Goal: Information Seeking & Learning: Check status

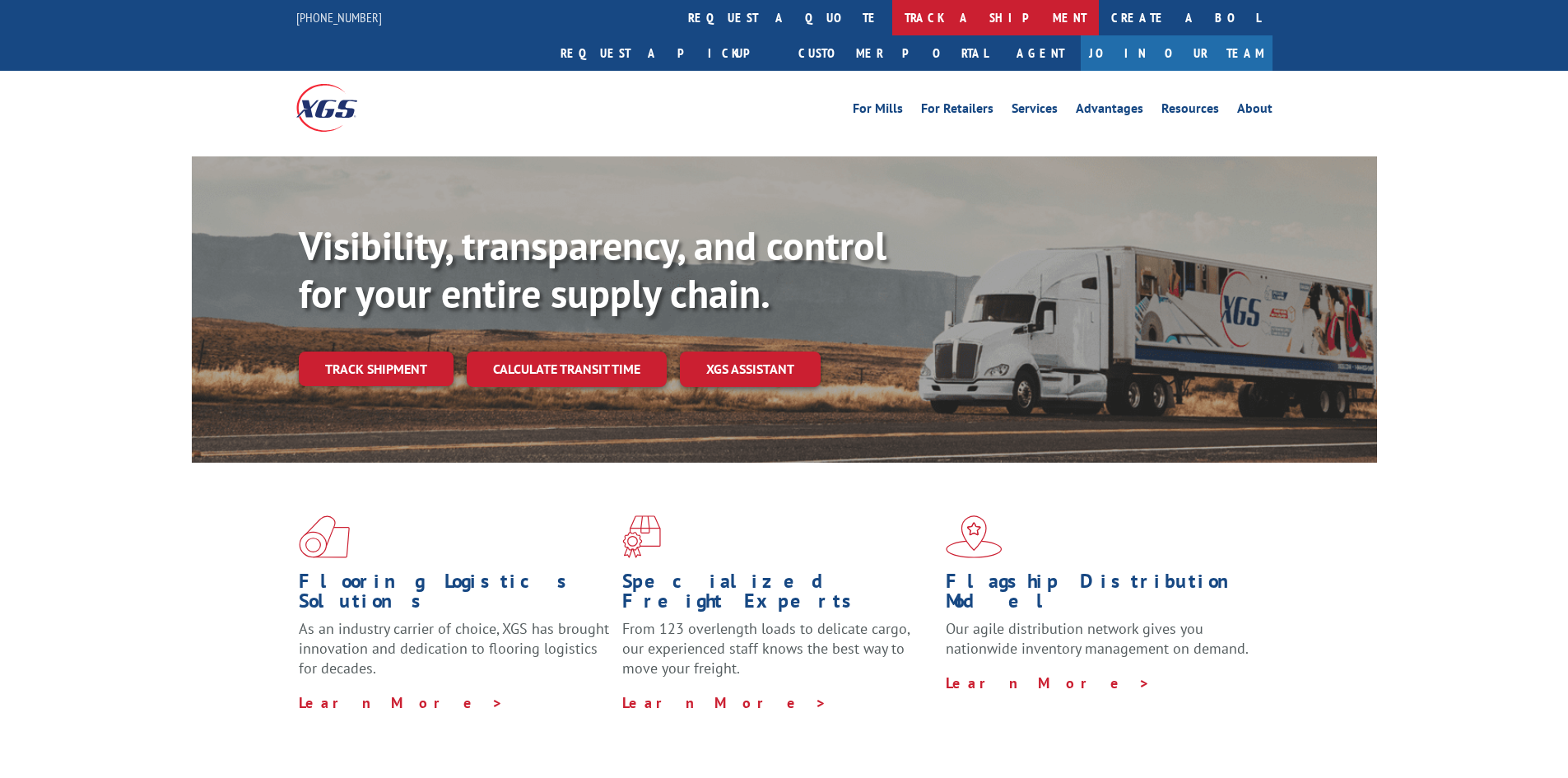
click at [892, 24] on link "track a shipment" at bounding box center [995, 18] width 207 height 36
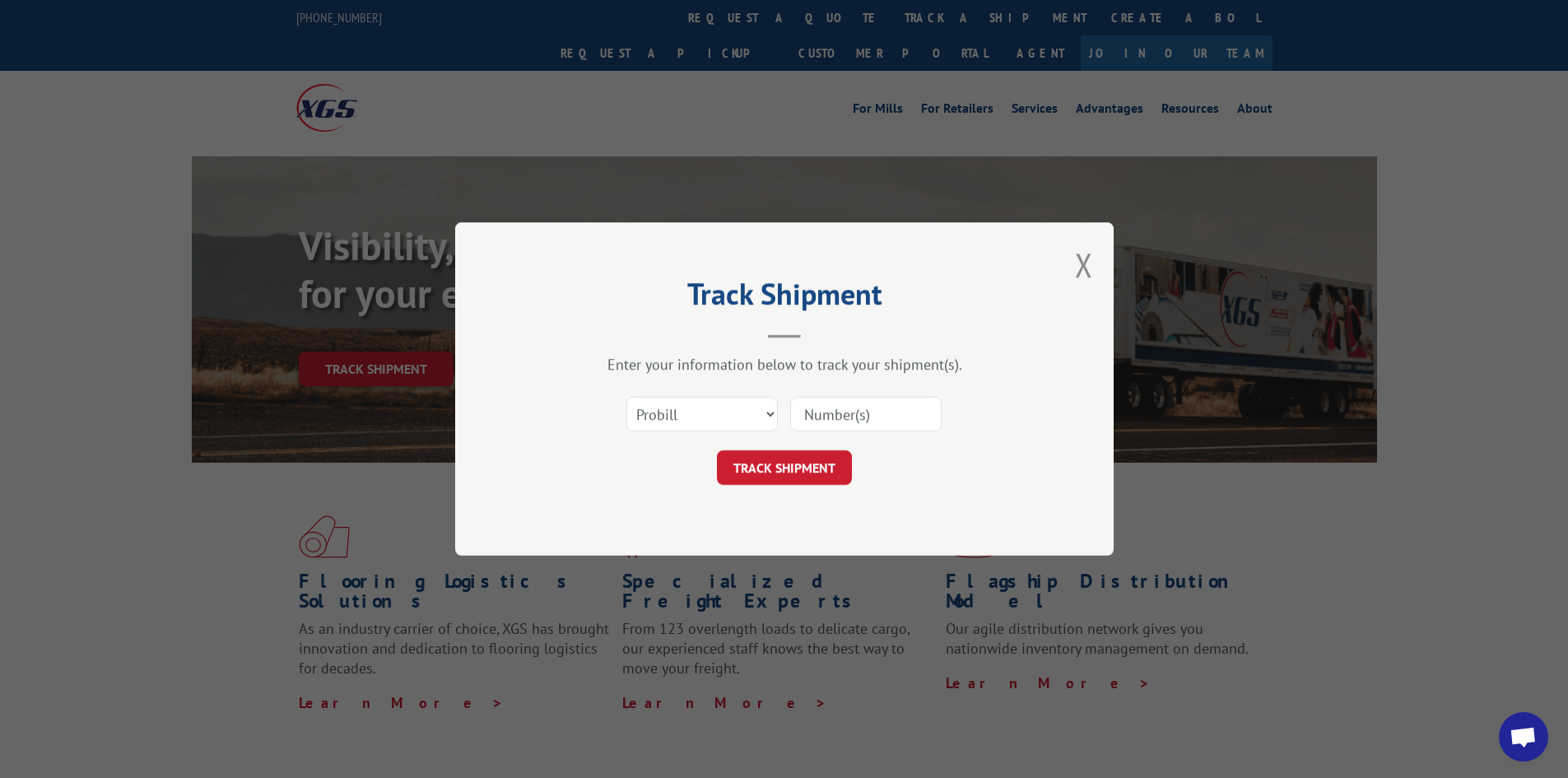
click at [718, 394] on div "Select category... Probill BOL PO" at bounding box center [784, 414] width 494 height 54
click at [714, 395] on div "Select category... Probill BOL PO" at bounding box center [701, 414] width 150 height 38
click at [712, 409] on select "Select category... Probill BOL PO" at bounding box center [701, 414] width 152 height 35
select select "po"
click at [626, 397] on select "Select category... Probill BOL PO" at bounding box center [701, 414] width 152 height 35
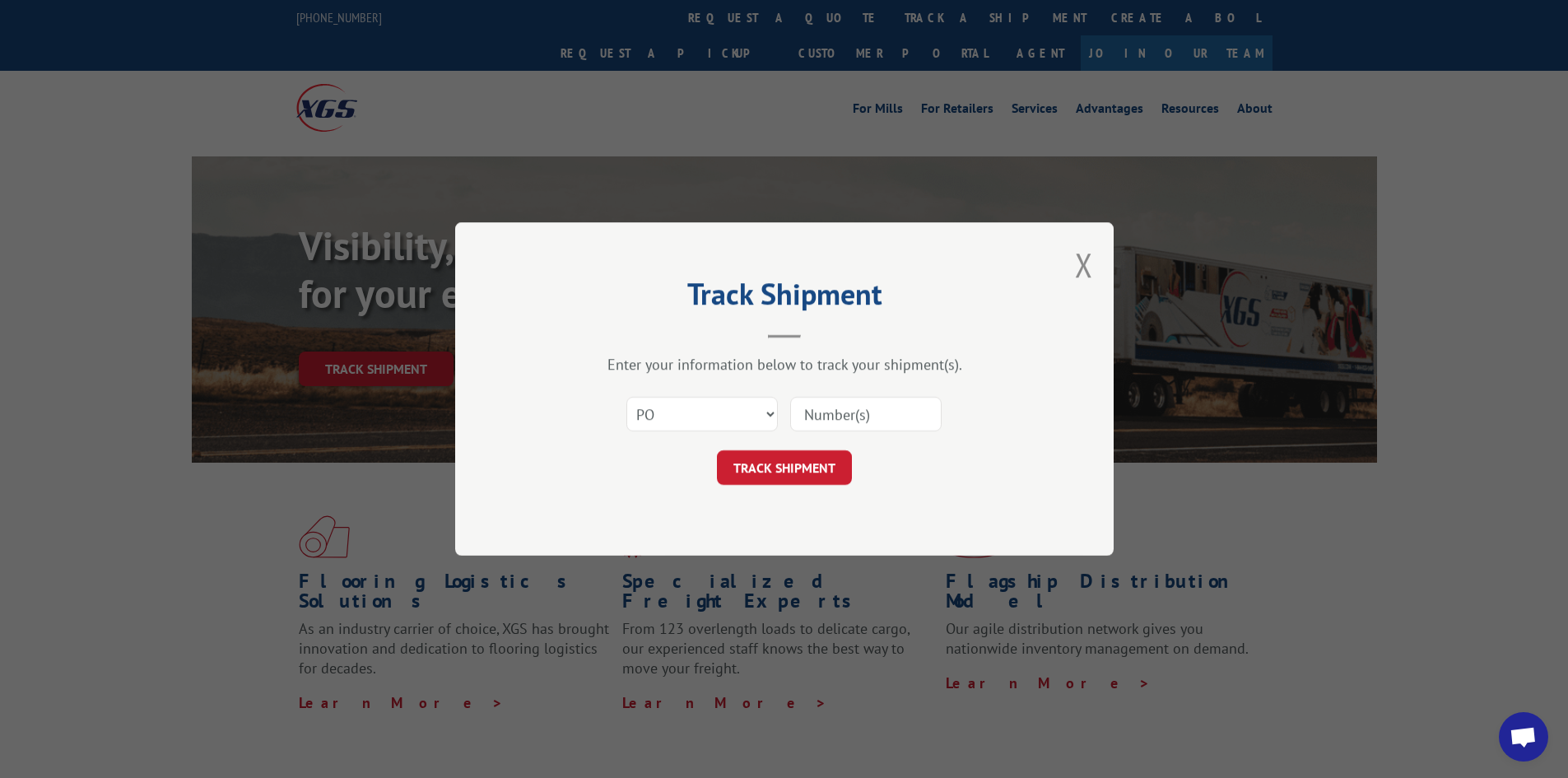
click at [835, 417] on input at bounding box center [866, 414] width 152 height 35
paste input "16477217"
type input "16477217"
click at [796, 475] on button "TRACK SHIPMENT" at bounding box center [784, 467] width 135 height 35
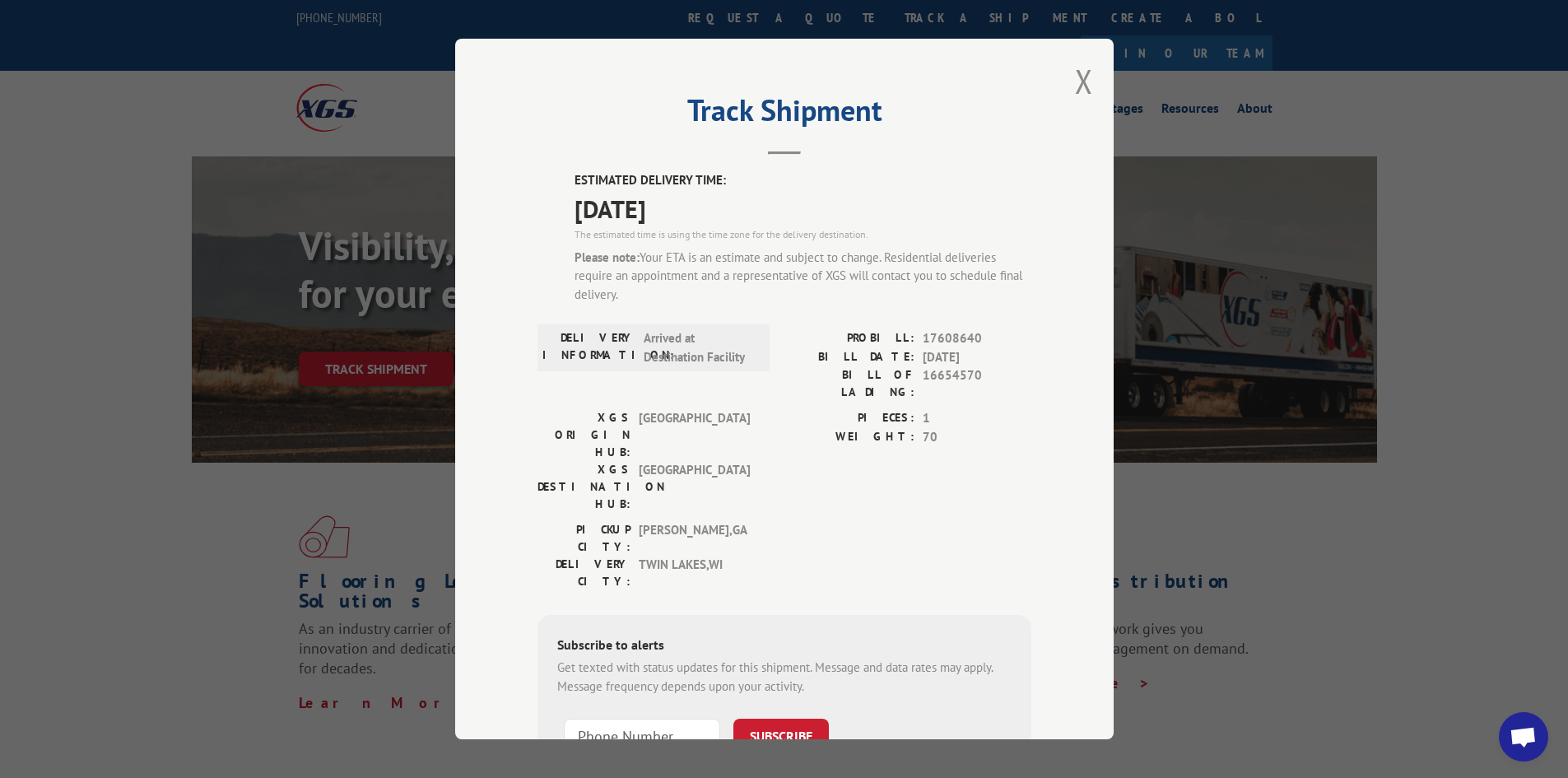
click at [1442, 536] on div "Track Shipment ESTIMATED DELIVERY TIME: [DATE] The estimated time is using the …" at bounding box center [784, 389] width 1568 height 778
click at [1084, 78] on button "Close modal" at bounding box center [1083, 81] width 18 height 44
